Goal: Navigation & Orientation: Find specific page/section

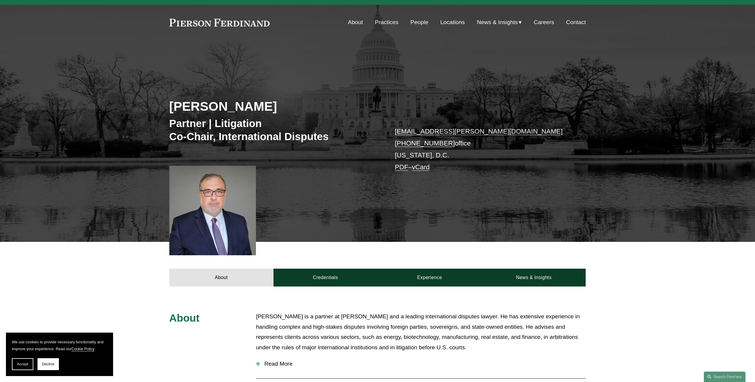
scroll to position [12, 0]
click at [351, 21] on link "About" at bounding box center [355, 21] width 15 height 11
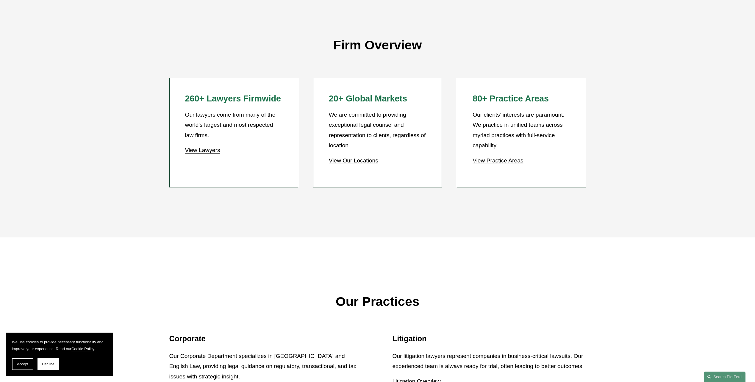
scroll to position [578, 0]
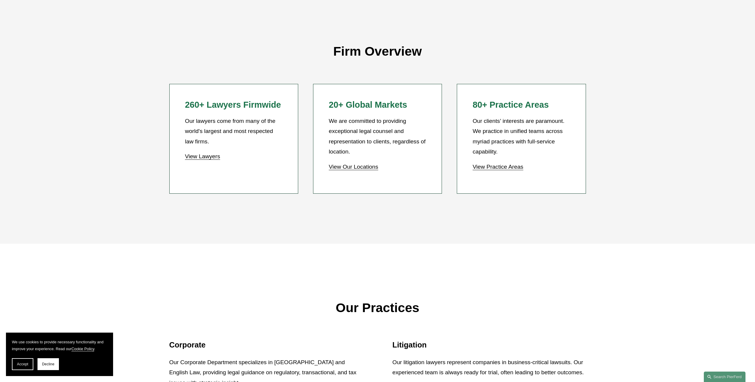
click at [364, 170] on link "View Our Locations" at bounding box center [353, 167] width 49 height 6
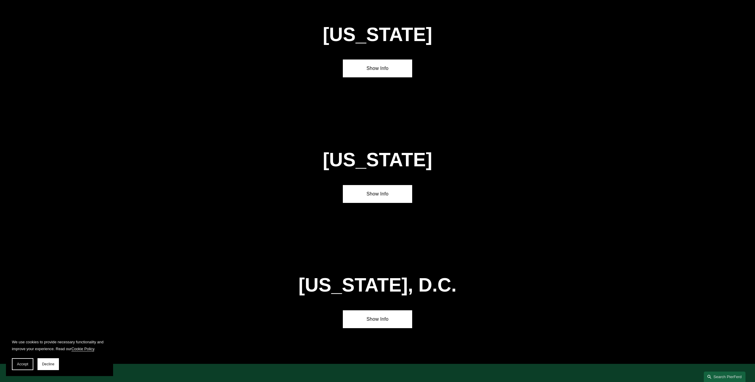
scroll to position [2403, 0]
